Goal: Task Accomplishment & Management: Use online tool/utility

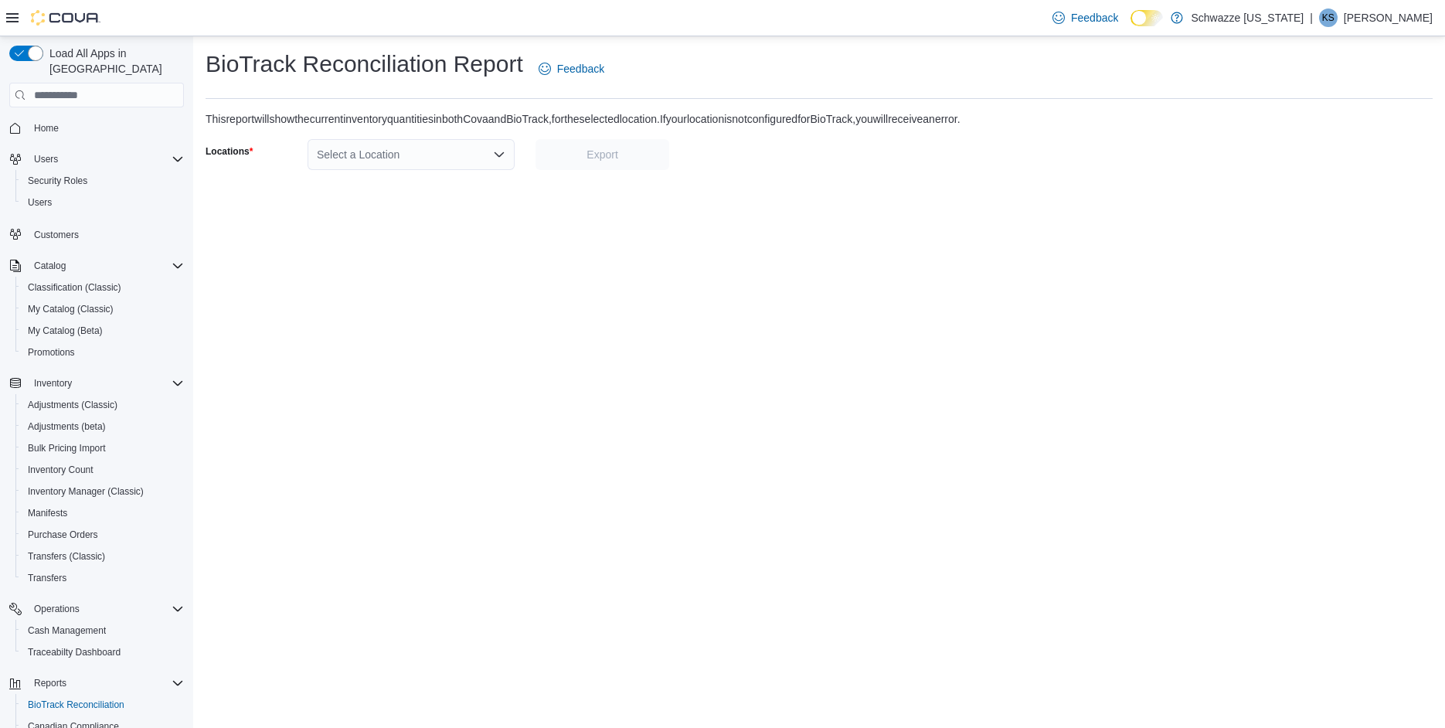
click at [497, 158] on icon "Open list of options" at bounding box center [499, 154] width 12 height 12
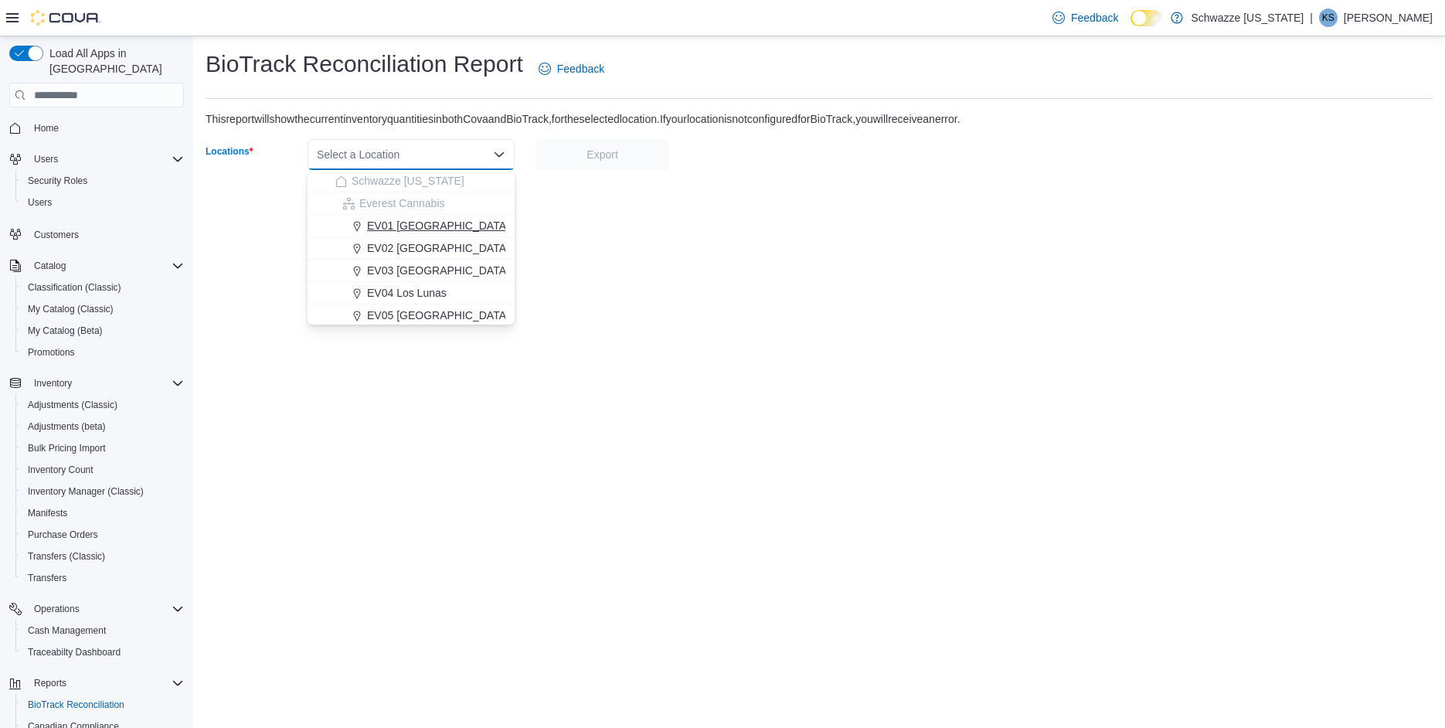
click at [418, 221] on span "EV01 [GEOGRAPHIC_DATA]" at bounding box center [438, 225] width 142 height 15
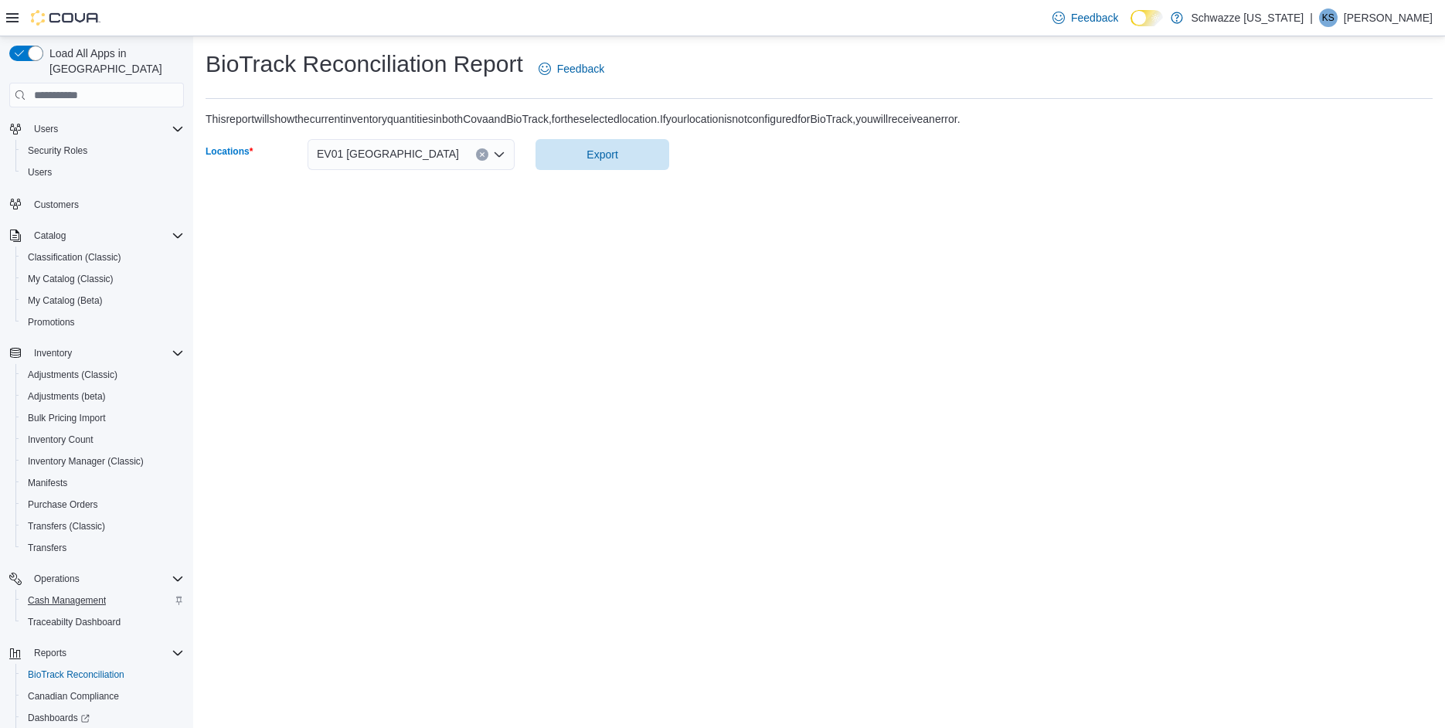
scroll to position [135, 0]
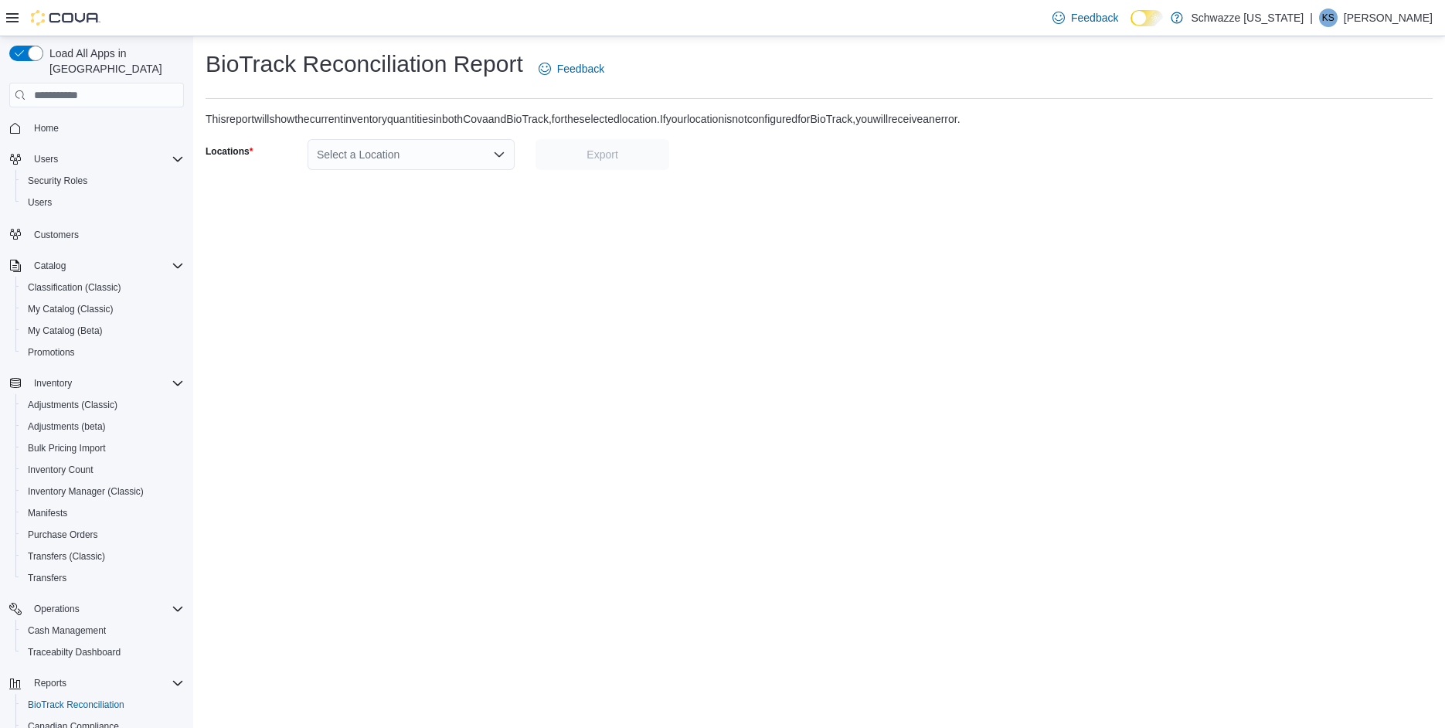
click at [446, 152] on div "Select a Location" at bounding box center [410, 154] width 207 height 31
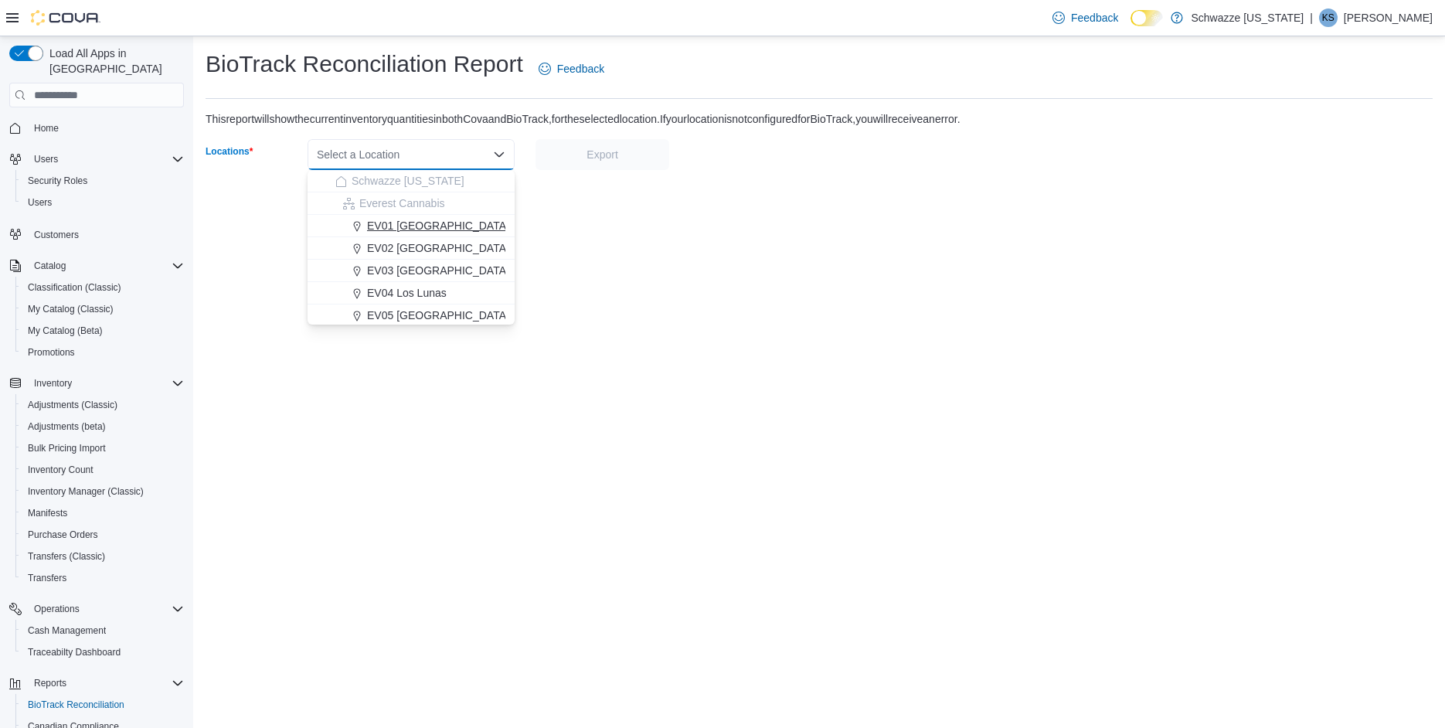
click at [443, 216] on button "EV01 [GEOGRAPHIC_DATA]" at bounding box center [410, 226] width 207 height 22
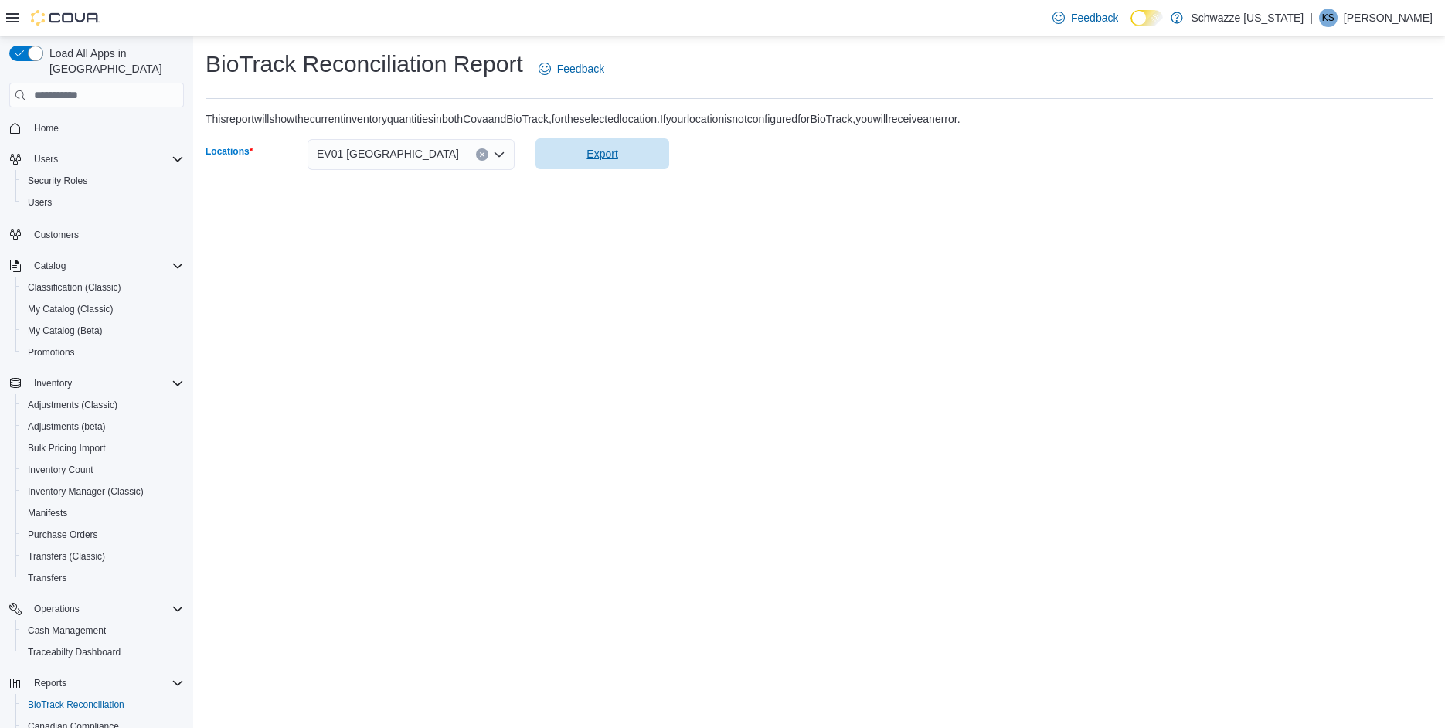
click at [607, 149] on span "Export" at bounding box center [601, 153] width 31 height 15
